Goal: Task Accomplishment & Management: Use online tool/utility

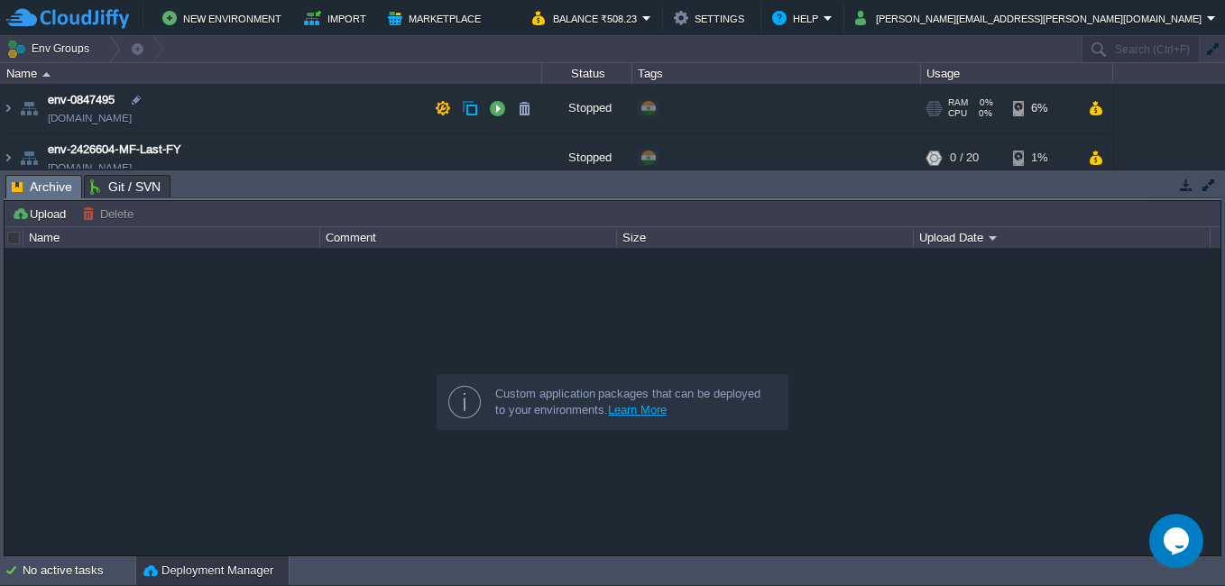
scroll to position [271, 0]
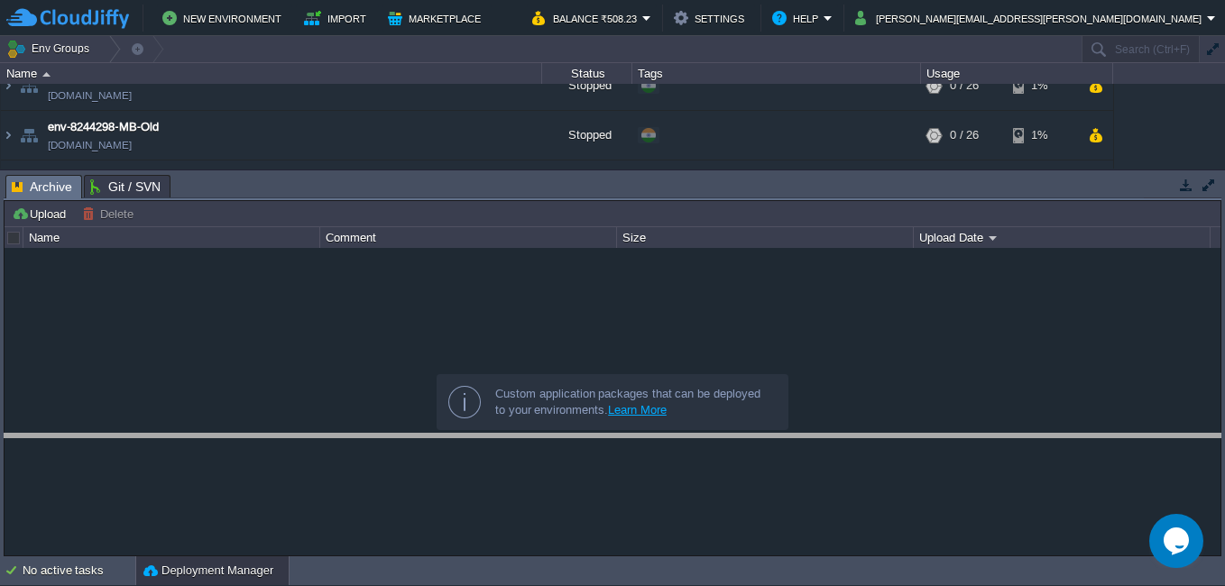
drag, startPoint x: 596, startPoint y: 186, endPoint x: 562, endPoint y: 445, distance: 261.2
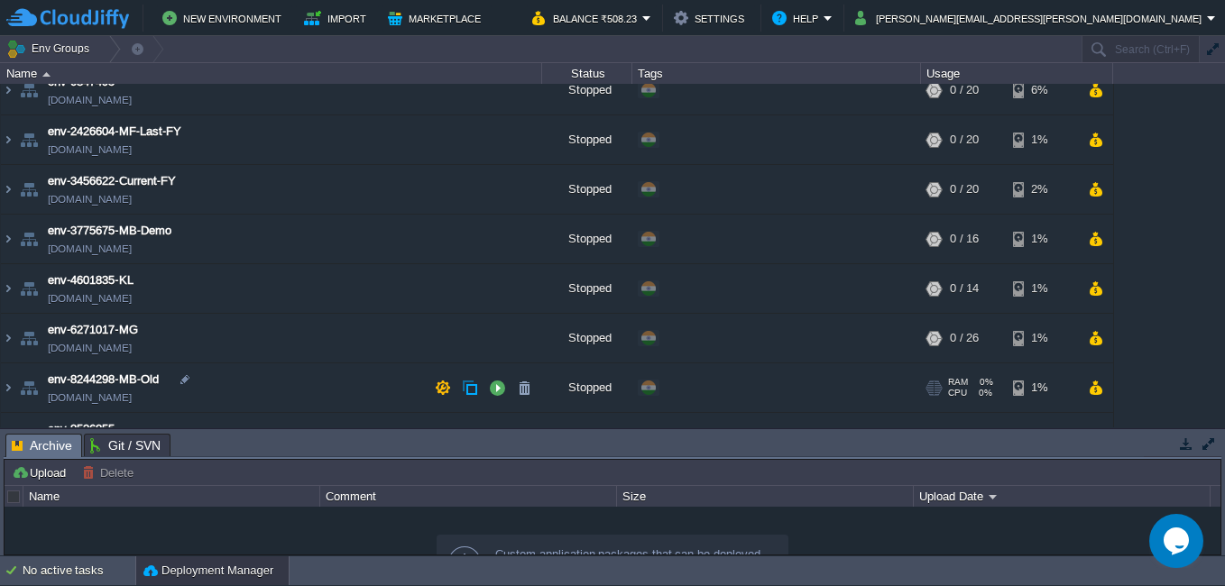
scroll to position [0, 0]
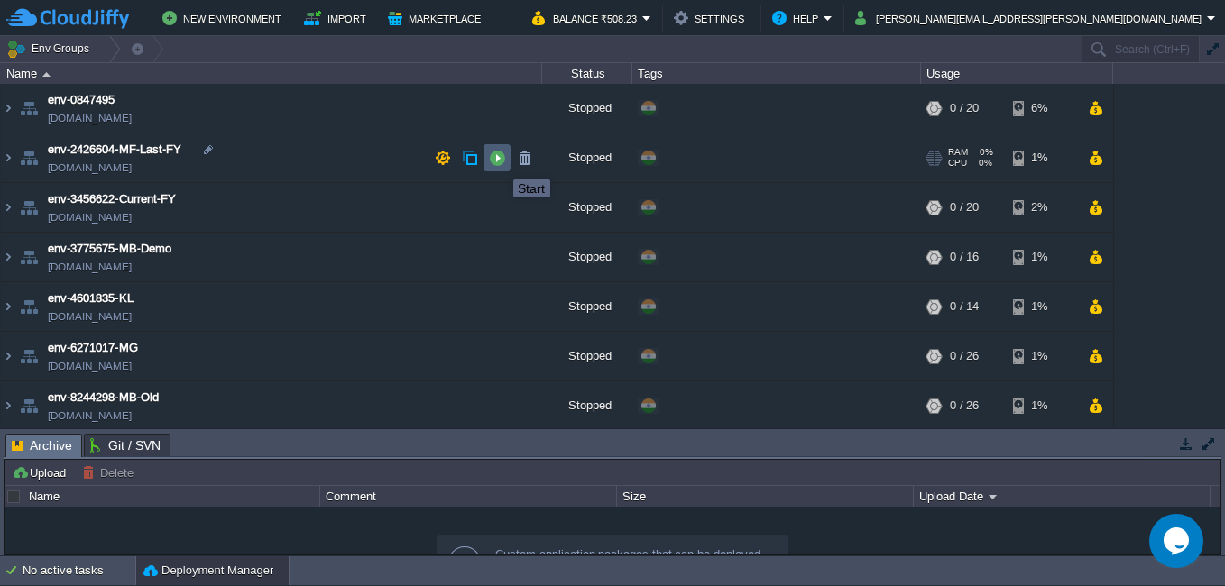
click at [500, 163] on button "button" at bounding box center [497, 158] width 16 height 16
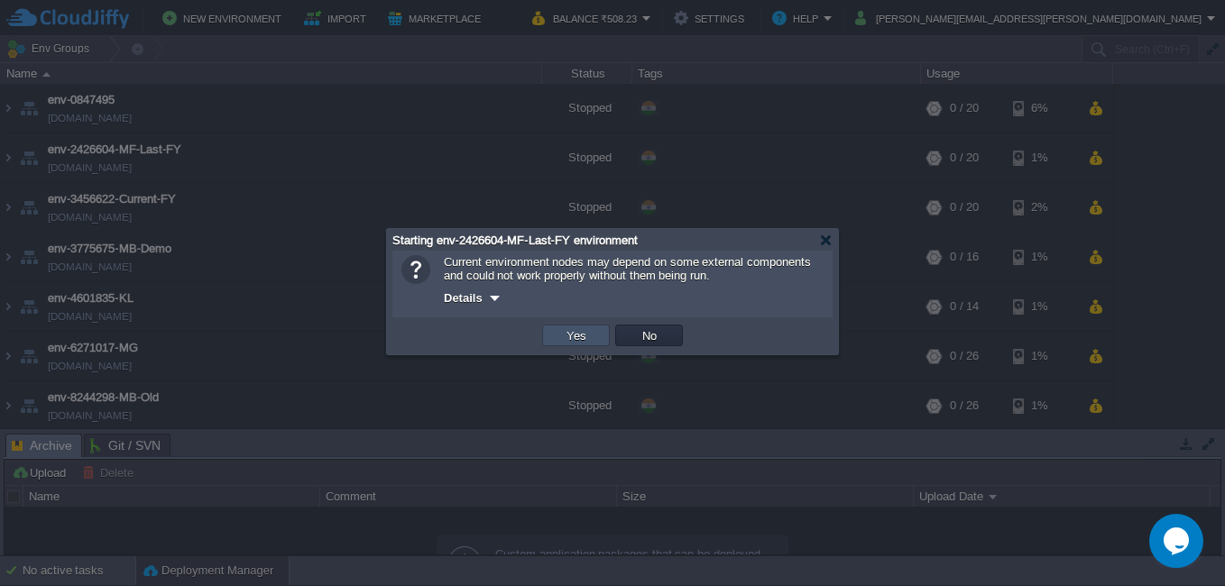
click at [566, 333] on button "Yes" at bounding box center [576, 335] width 31 height 16
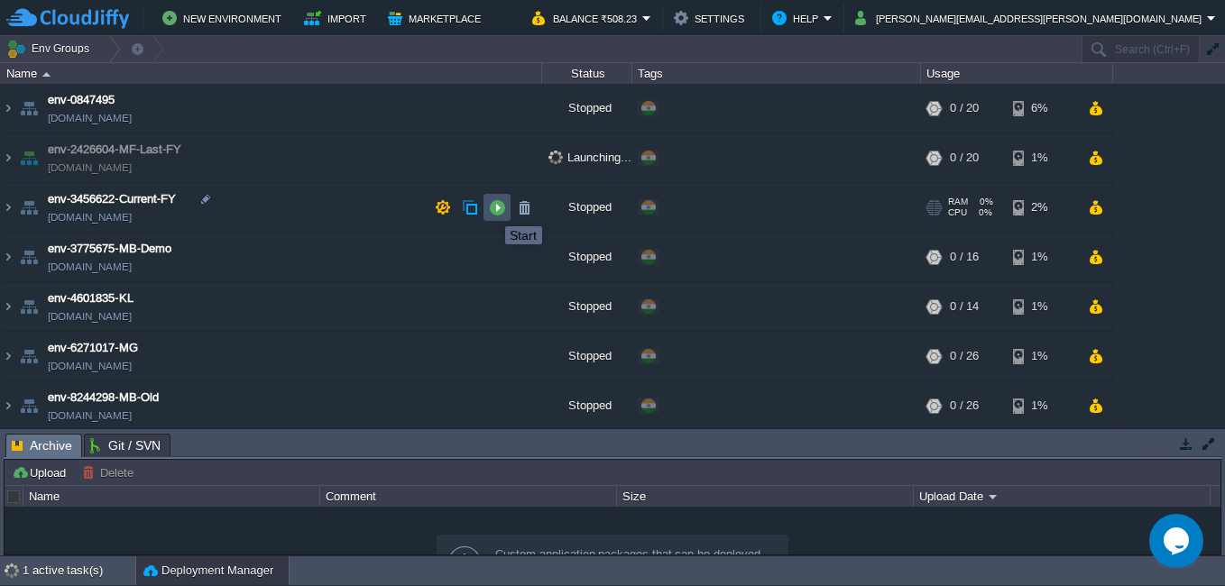
click at [492, 210] on button "button" at bounding box center [497, 207] width 16 height 16
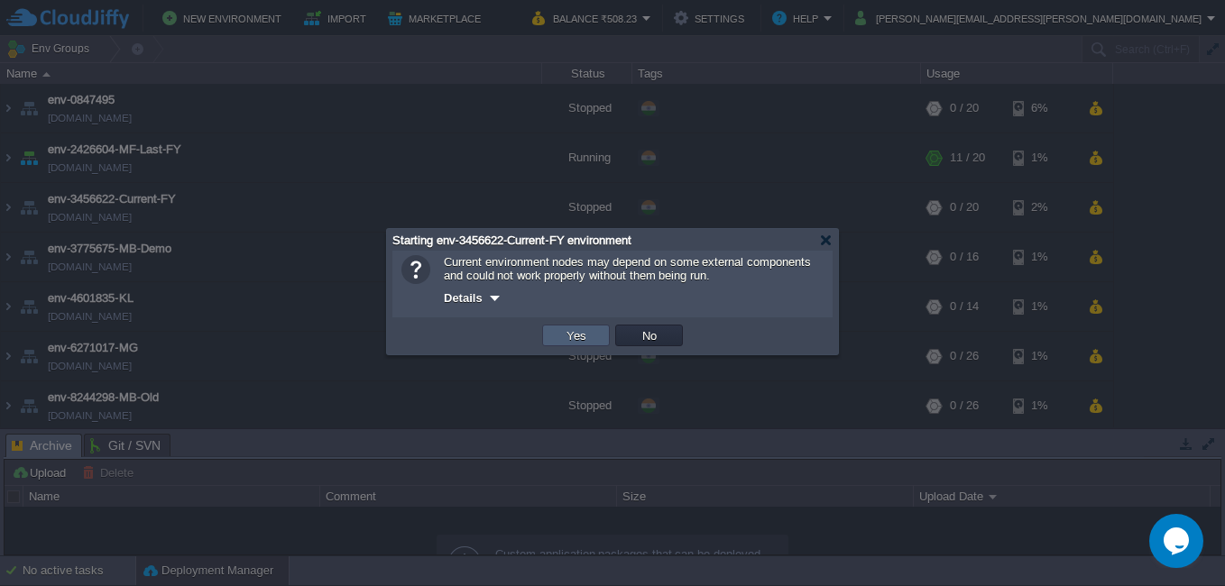
click at [567, 340] on button "Yes" at bounding box center [576, 335] width 31 height 16
